Goal: Navigation & Orientation: Understand site structure

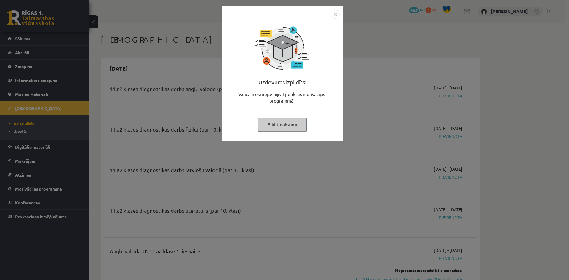
click at [287, 129] on button "Pildīt nākamo" at bounding box center [282, 125] width 49 height 14
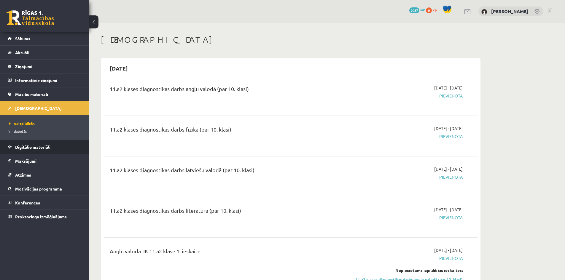
click at [25, 147] on span "Digitālie materiāli" at bounding box center [32, 146] width 35 height 5
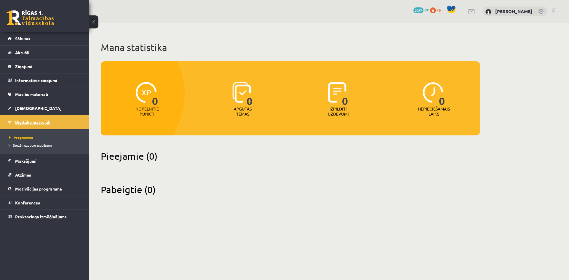
click at [24, 123] on span "Digitālie materiāli" at bounding box center [32, 121] width 35 height 5
click at [22, 108] on span "[DEMOGRAPHIC_DATA]" at bounding box center [38, 107] width 47 height 5
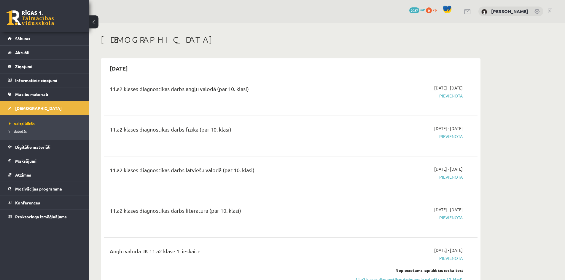
click at [454, 94] on span "Pievienota" at bounding box center [407, 96] width 112 height 6
click at [29, 192] on link "Motivācijas programma" at bounding box center [45, 189] width 74 height 14
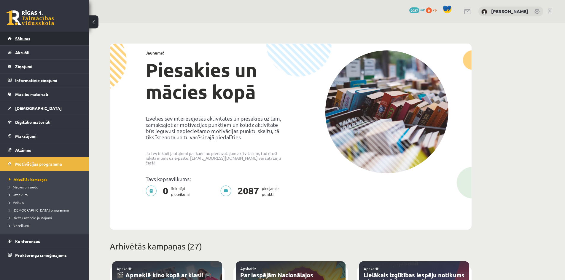
click at [24, 36] on span "Sākums" at bounding box center [22, 38] width 15 height 5
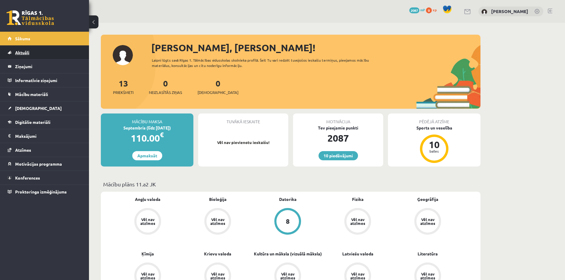
click at [32, 55] on link "Aktuāli" at bounding box center [45, 53] width 74 height 14
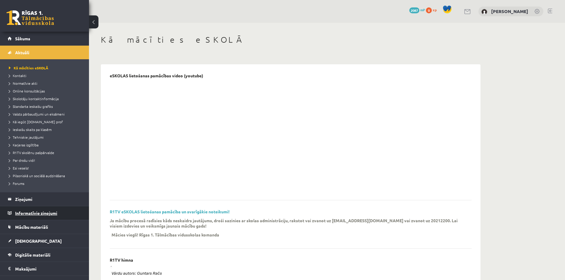
click at [40, 212] on legend "Informatīvie ziņojumi 0" at bounding box center [48, 213] width 66 height 14
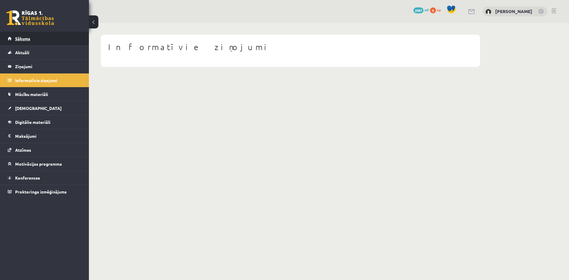
click at [28, 36] on span "Sākums" at bounding box center [22, 38] width 15 height 5
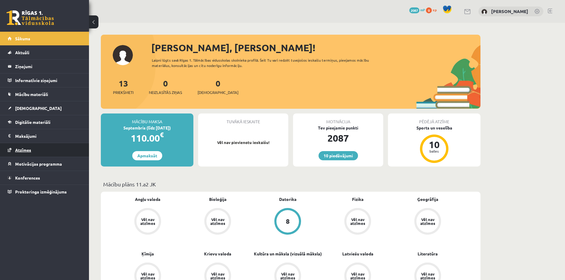
click at [30, 147] on link "Atzīmes" at bounding box center [45, 150] width 74 height 14
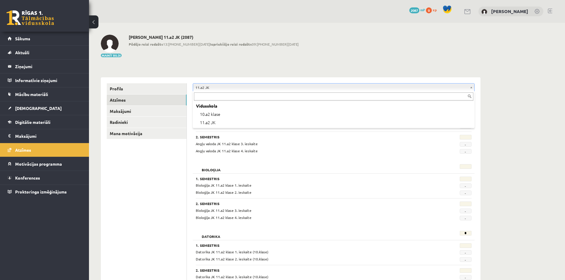
click at [239, 100] on input "text" at bounding box center [333, 96] width 279 height 8
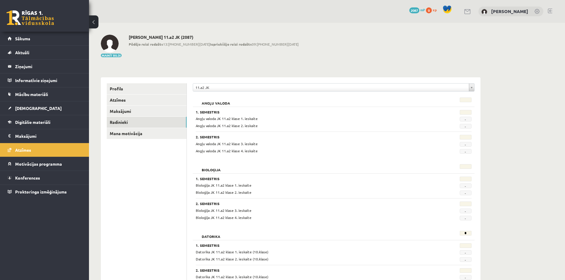
click at [119, 120] on link "Radinieki" at bounding box center [147, 122] width 80 height 11
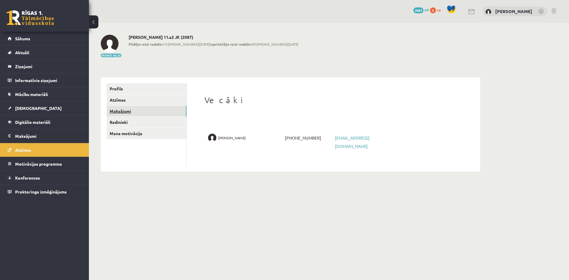
click at [116, 111] on link "Maksājumi" at bounding box center [147, 111] width 80 height 11
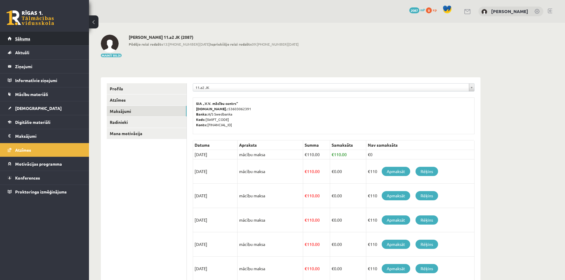
click at [27, 42] on link "Sākums" at bounding box center [45, 39] width 74 height 14
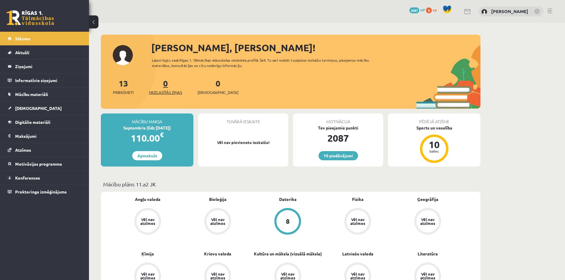
click at [166, 85] on link "0 Neizlasītās ziņas" at bounding box center [165, 86] width 33 height 17
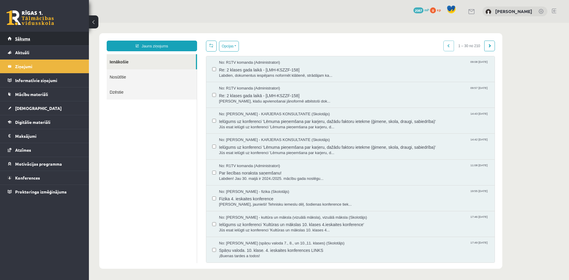
click at [22, 38] on span "Sākums" at bounding box center [22, 38] width 15 height 5
